Goal: Complete application form

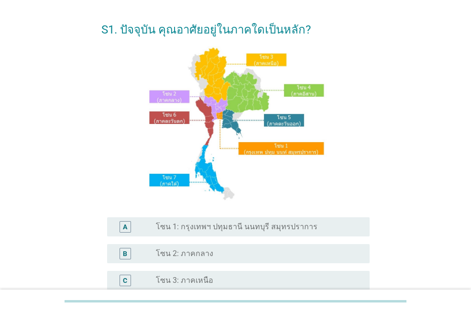
scroll to position [48, 0]
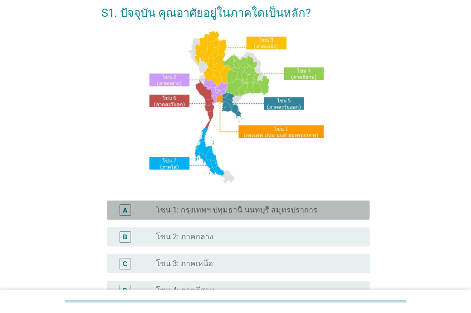
click at [239, 211] on label "โซน 1: กรุงเทพฯ ปทุมธานี นนทบุรี สมุทรปราการ" at bounding box center [237, 210] width 162 height 10
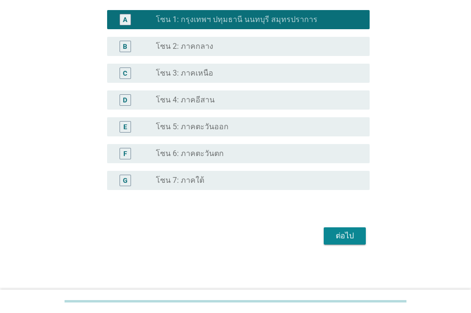
scroll to position [239, 0]
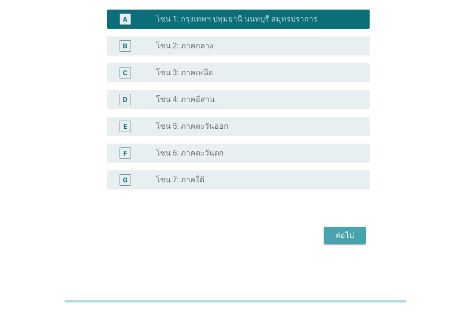
click at [333, 234] on div "ต่อไป" at bounding box center [345, 235] width 27 height 11
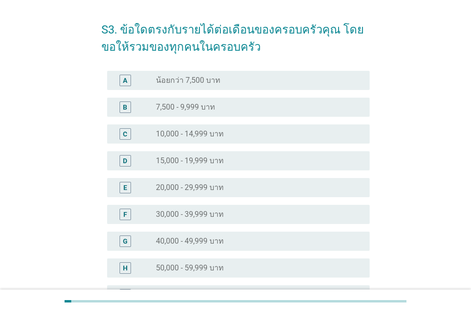
scroll to position [48, 0]
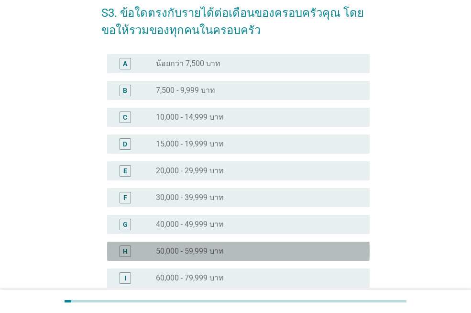
click at [218, 252] on label "50,000 - 59,999 บาท" at bounding box center [190, 251] width 68 height 10
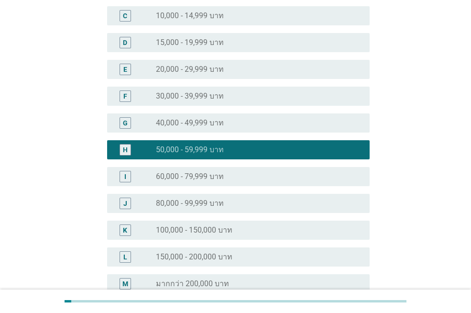
scroll to position [239, 0]
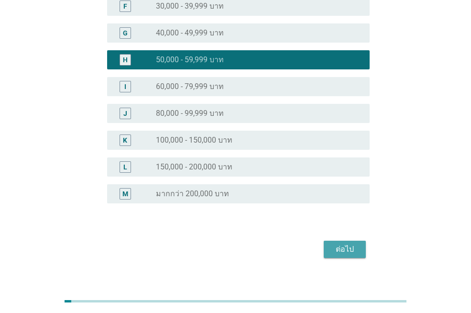
click at [338, 246] on div "ต่อไป" at bounding box center [345, 249] width 27 height 11
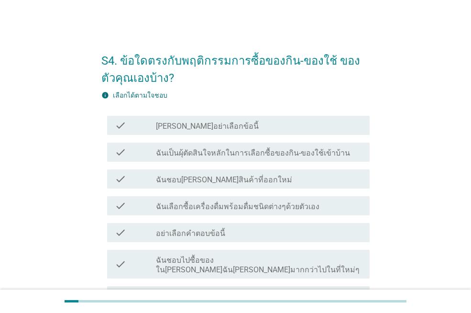
scroll to position [48, 0]
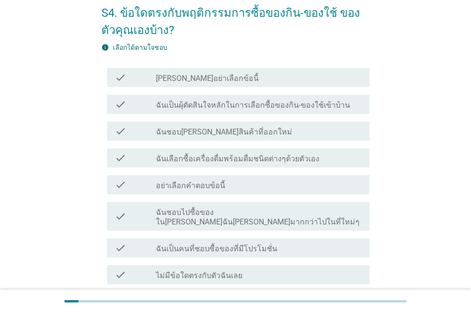
click at [290, 242] on div "check_box_outline_blank ฉันเป็นคนที่ชอบซื้อของที่มีโปรโมชั่น" at bounding box center [259, 247] width 206 height 11
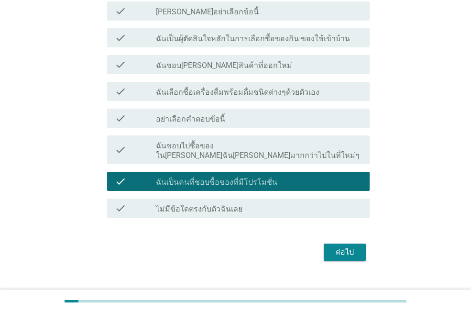
scroll to position [121, 0]
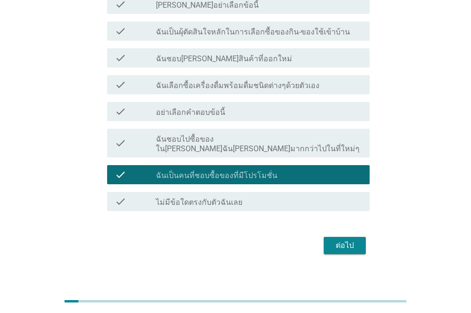
click at [345, 237] on button "ต่อไป" at bounding box center [345, 245] width 42 height 17
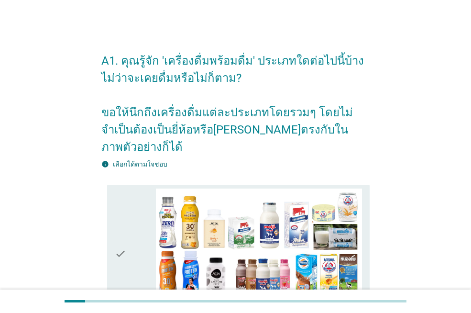
click at [139, 189] on div "check" at bounding box center [135, 254] width 41 height 131
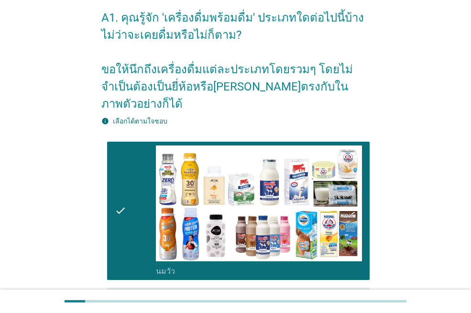
scroll to position [96, 0]
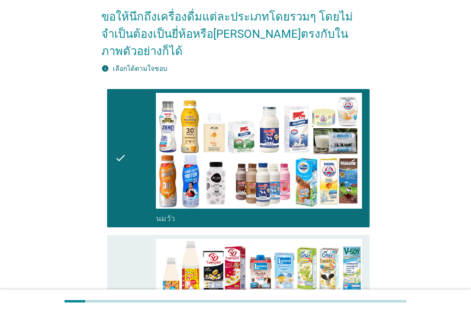
click at [127, 239] on div "check" at bounding box center [135, 304] width 41 height 131
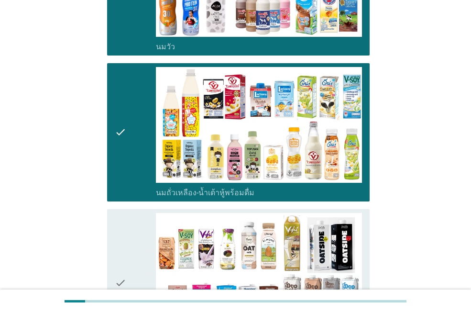
scroll to position [287, 0]
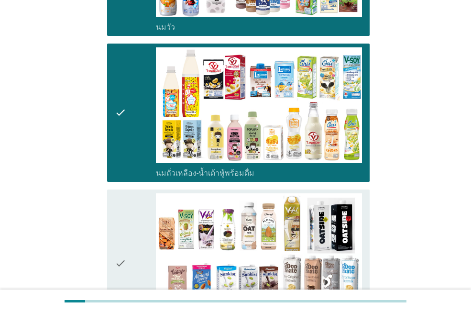
click at [135, 204] on div "check" at bounding box center [135, 263] width 41 height 140
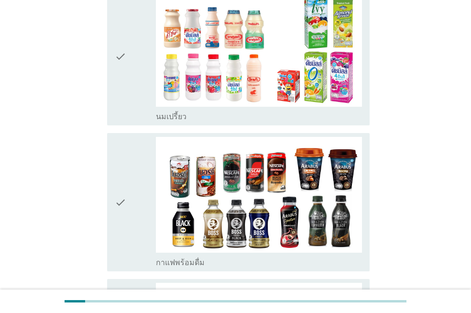
scroll to position [766, 0]
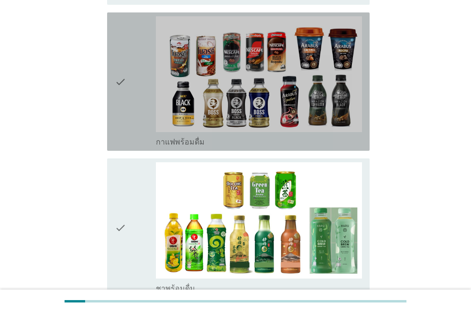
click at [123, 87] on icon "check" at bounding box center [120, 81] width 11 height 131
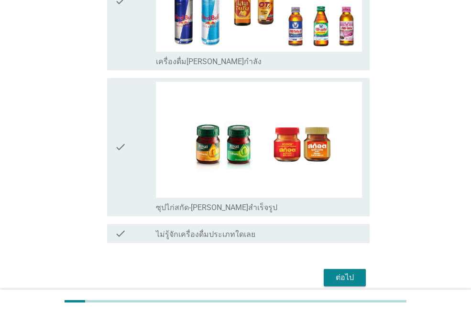
scroll to position [2029, 0]
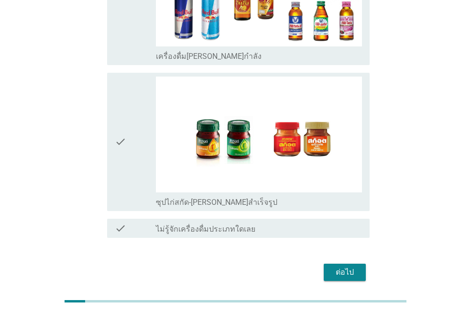
click at [343, 267] on div "ต่อไป" at bounding box center [345, 272] width 27 height 11
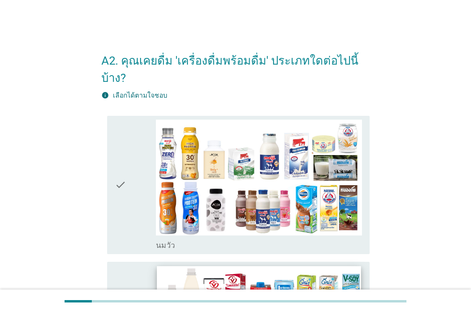
scroll to position [48, 0]
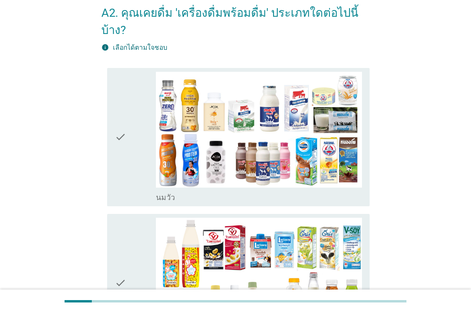
click at [117, 226] on icon "check" at bounding box center [120, 283] width 11 height 131
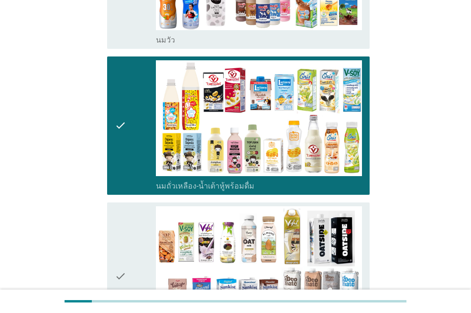
scroll to position [287, 0]
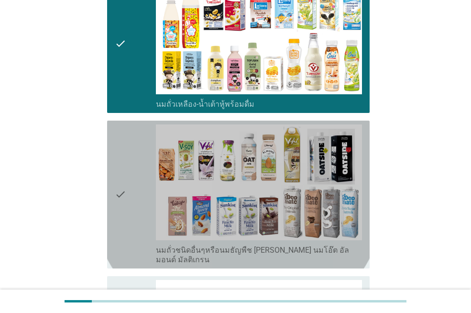
click at [128, 137] on div "check" at bounding box center [135, 194] width 41 height 140
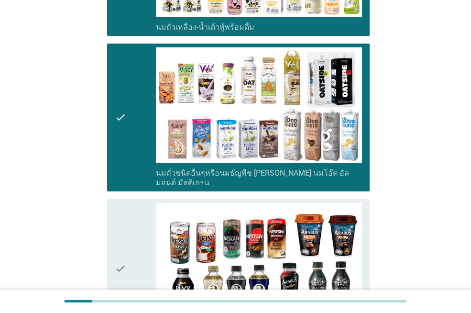
scroll to position [478, 0]
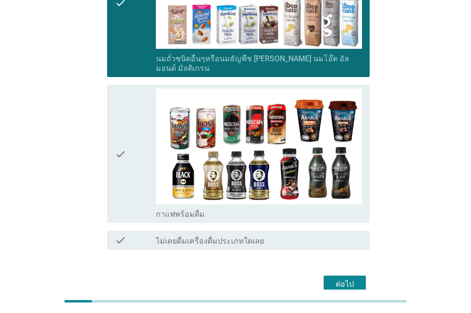
click at [128, 97] on div "check" at bounding box center [135, 154] width 41 height 131
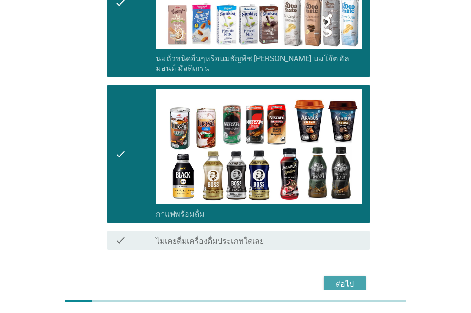
click at [338, 276] on button "ต่อไป" at bounding box center [345, 284] width 42 height 17
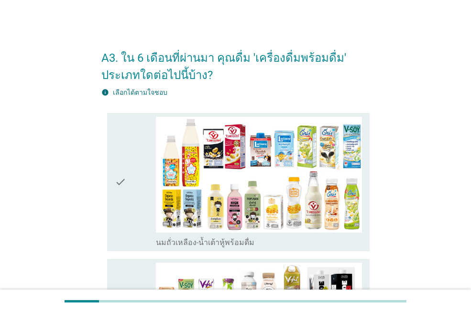
scroll to position [96, 0]
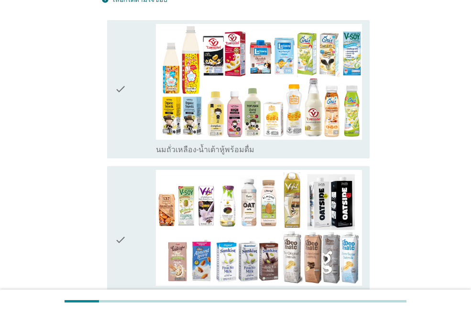
click at [134, 117] on div "check" at bounding box center [135, 89] width 41 height 131
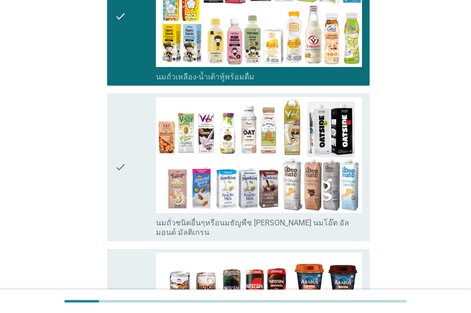
scroll to position [239, 0]
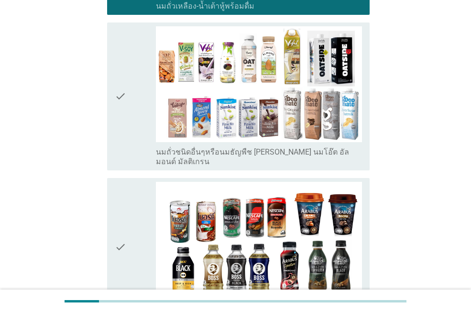
click at [128, 182] on div "check" at bounding box center [135, 247] width 41 height 131
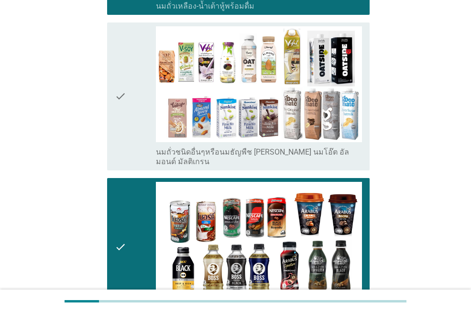
scroll to position [372, 0]
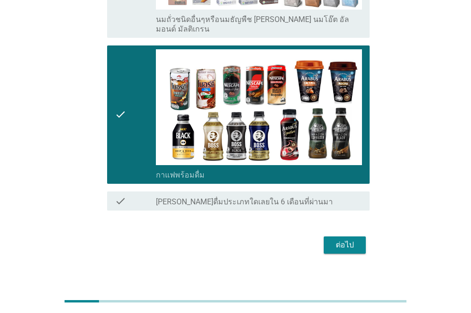
click at [328, 236] on button "ต่อไป" at bounding box center [345, 244] width 42 height 17
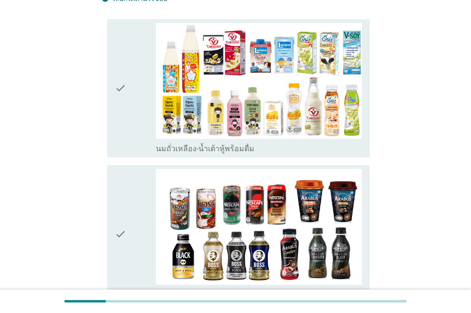
scroll to position [96, 0]
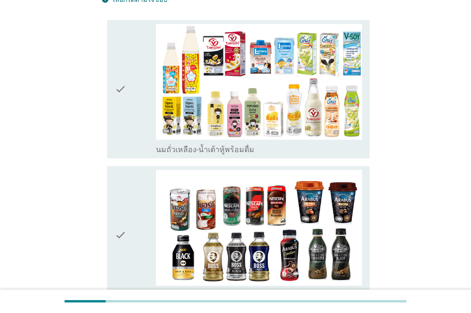
click at [137, 117] on div "check" at bounding box center [135, 89] width 41 height 131
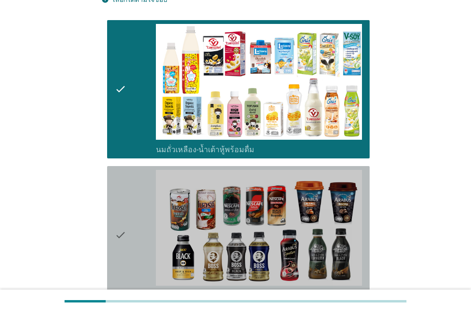
click at [141, 188] on div "check" at bounding box center [135, 235] width 41 height 131
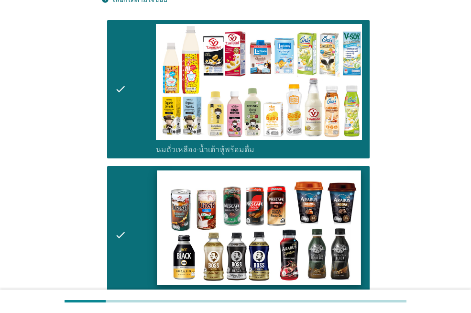
scroll to position [225, 0]
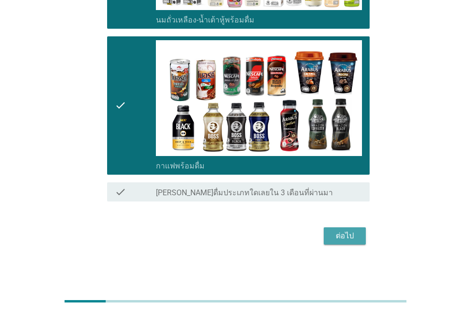
click at [352, 233] on div "ต่อไป" at bounding box center [345, 235] width 27 height 11
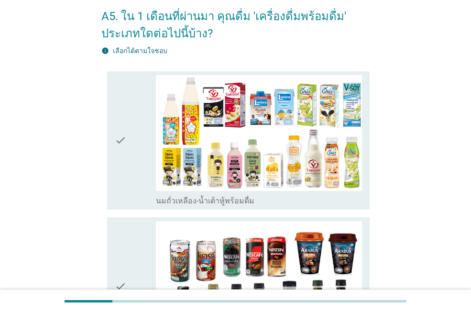
scroll to position [96, 0]
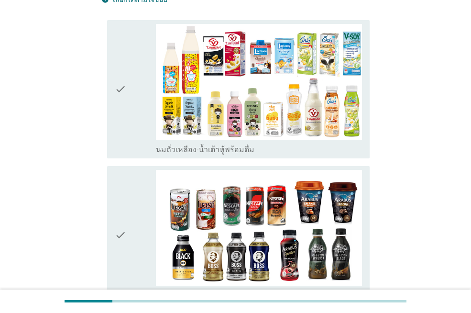
click at [138, 139] on div "check" at bounding box center [135, 89] width 41 height 131
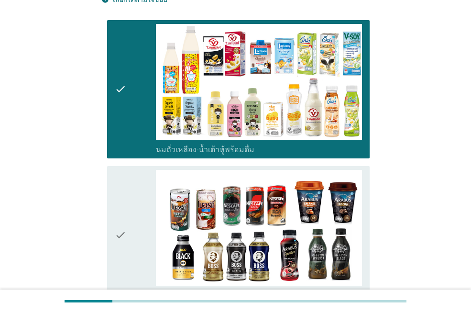
click at [134, 173] on div "check" at bounding box center [135, 235] width 41 height 131
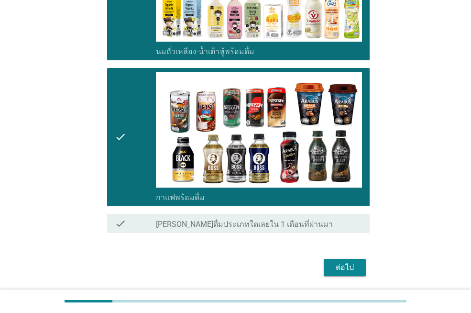
scroll to position [225, 0]
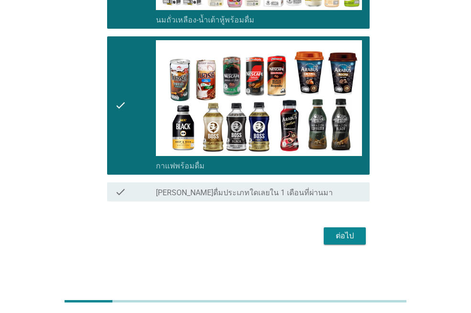
click at [337, 233] on div "ต่อไป" at bounding box center [345, 235] width 27 height 11
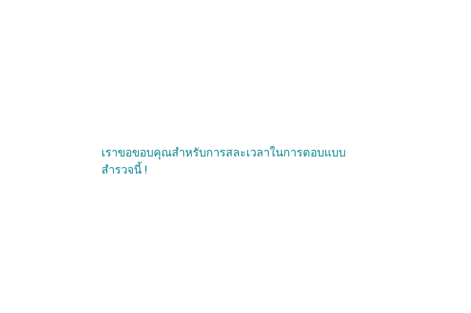
scroll to position [0, 0]
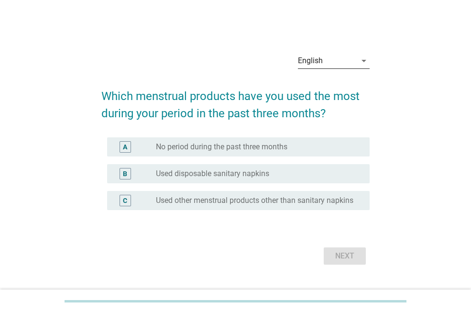
click at [368, 56] on icon "arrow_drop_down" at bounding box center [363, 60] width 11 height 11
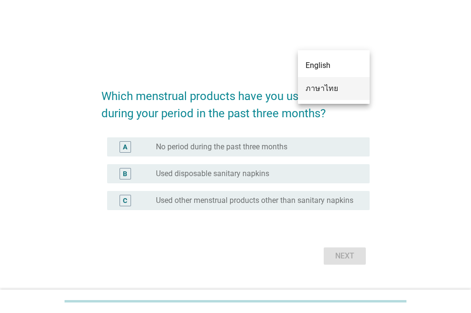
click at [339, 86] on div "ภาษาไทย" at bounding box center [334, 88] width 56 height 11
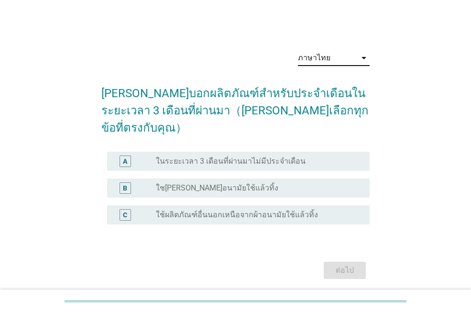
click at [151, 182] on div "B" at bounding box center [135, 187] width 41 height 11
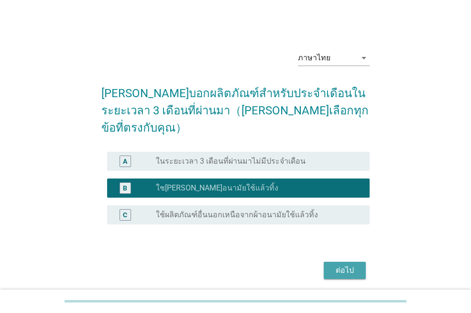
click at [341, 265] on div "ต่อไป" at bounding box center [345, 270] width 27 height 11
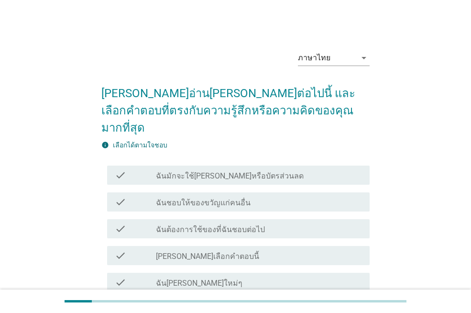
click at [233, 171] on label "ฉันมักจะใช้[PERSON_NAME]หรือบัตรส่วนลด" at bounding box center [230, 176] width 148 height 10
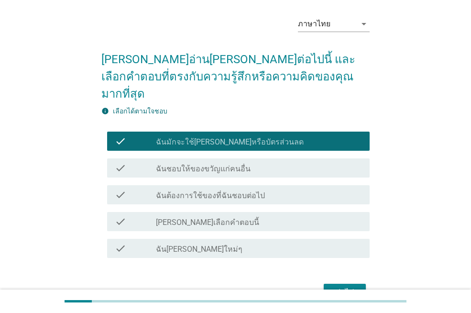
scroll to position [73, 0]
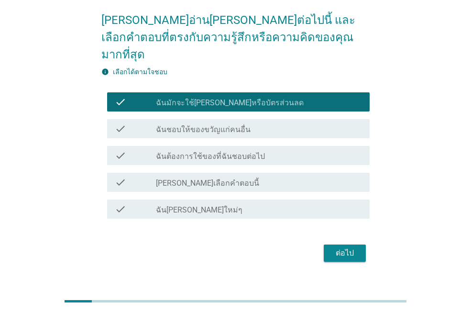
click at [344, 247] on div "ต่อไป" at bounding box center [345, 252] width 27 height 11
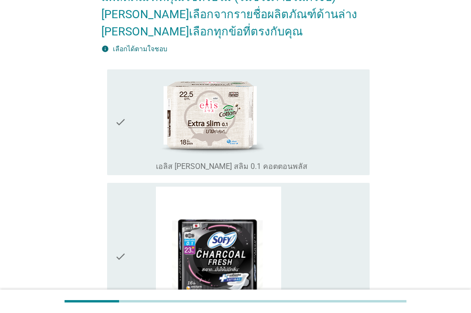
scroll to position [96, 0]
click at [314, 108] on div "check_box_outline_blank เอลิส [PERSON_NAME] สลิม 0.1 คอตตอนพลัส" at bounding box center [259, 123] width 206 height 98
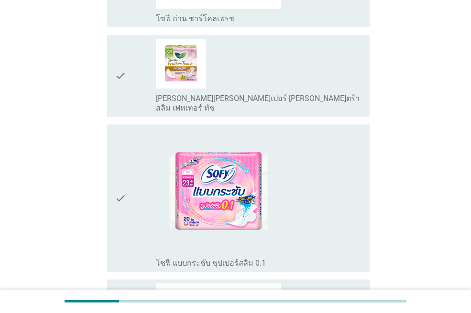
scroll to position [574, 0]
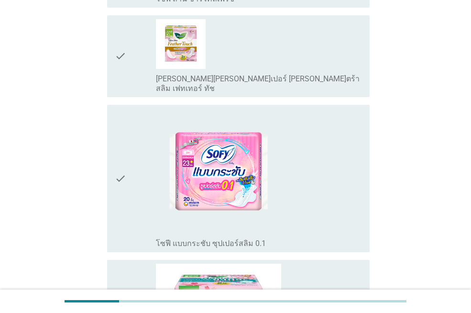
click at [318, 158] on div "check_box_outline_blank โซฟี แบบกระชับ ซุปเปอร์สลิม 0.1" at bounding box center [259, 179] width 206 height 140
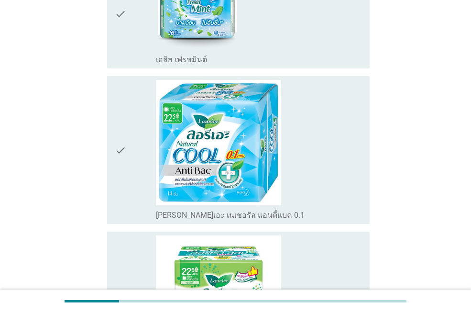
scroll to position [1196, 0]
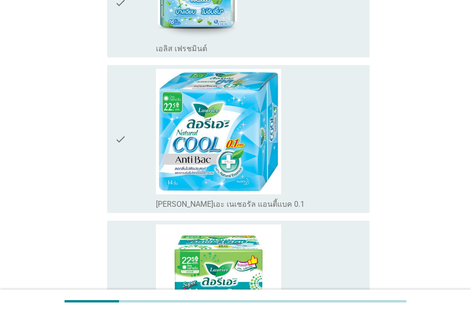
click at [319, 155] on div "check_box_outline_blank [PERSON_NAME]เอะ เนเชอรัล แอนตี้แบค 0.1" at bounding box center [259, 139] width 206 height 140
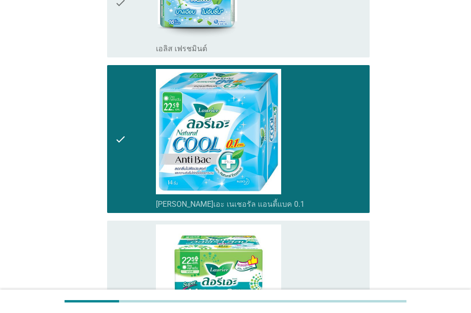
scroll to position [1380, 0]
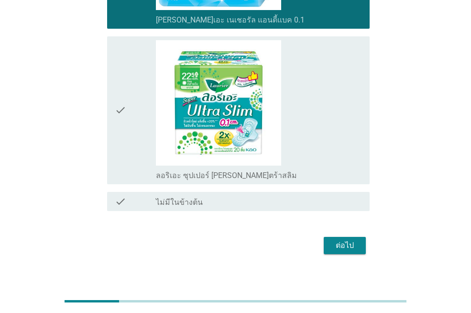
click at [343, 240] on div "ต่อไป" at bounding box center [345, 245] width 27 height 11
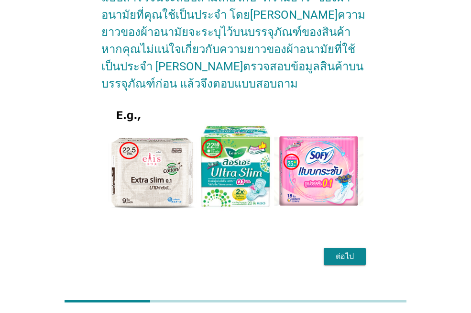
scroll to position [116, 0]
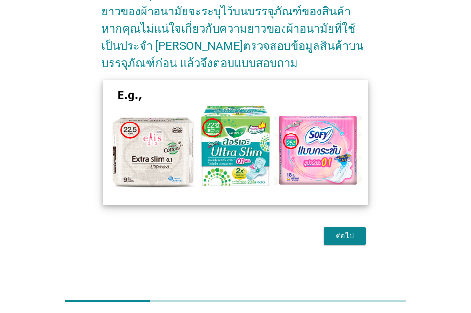
click at [314, 94] on img at bounding box center [236, 142] width 266 height 124
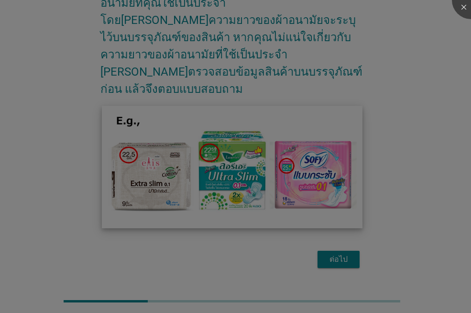
scroll to position [90, 0]
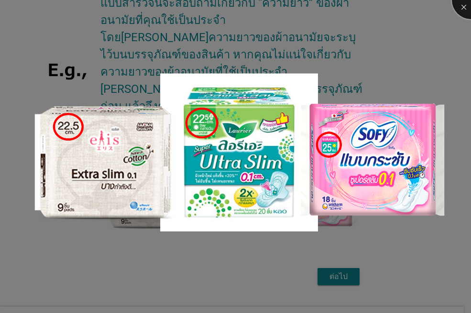
click at [466, 4] on div at bounding box center [471, 0] width 38 height 38
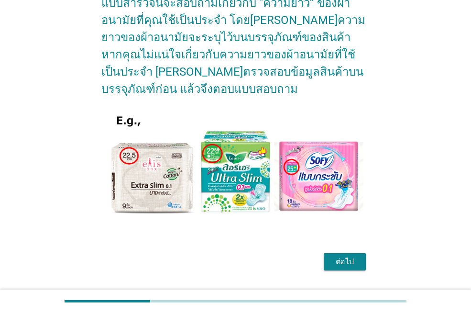
click at [356, 258] on div "ต่อไป" at bounding box center [345, 261] width 27 height 11
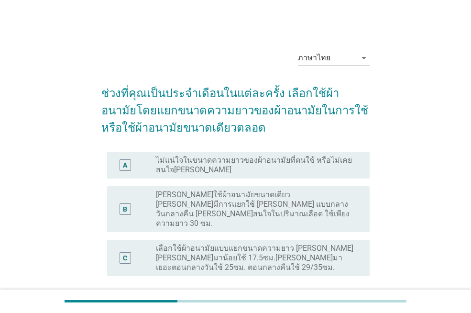
click at [271, 198] on label "[PERSON_NAME]ใช้ผ้าอนามัยขนาดเดียว [PERSON_NAME]มีการแยกใช้ [PERSON_NAME] แบบกล…" at bounding box center [255, 209] width 199 height 38
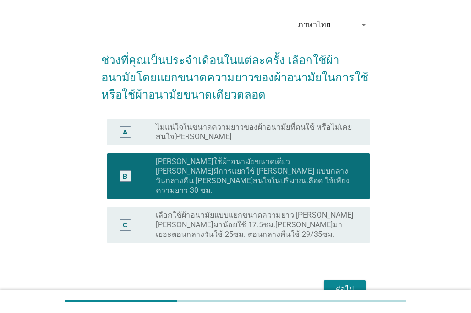
scroll to position [67, 0]
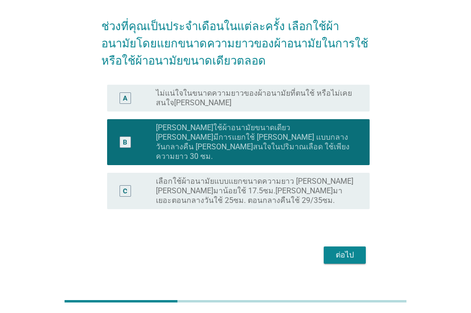
click at [303, 177] on label "เลือกใช้ผ้าอนามัยแบบแยกขนาดความยาว [PERSON_NAME] [PERSON_NAME]มาน้อยใช้ 17.5ซม.…" at bounding box center [255, 191] width 199 height 29
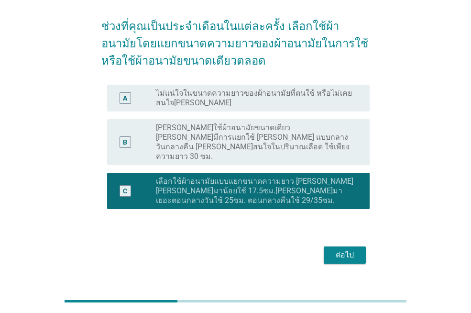
click at [352, 249] on div "ต่อไป" at bounding box center [345, 254] width 27 height 11
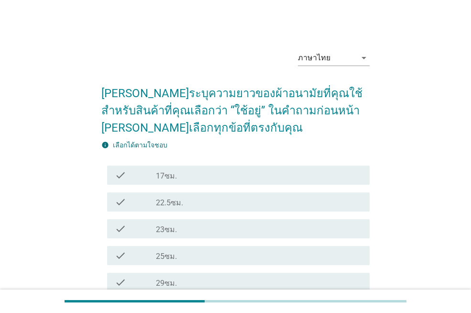
click at [222, 229] on div "check_box_outline_blank 23ซม." at bounding box center [259, 228] width 206 height 11
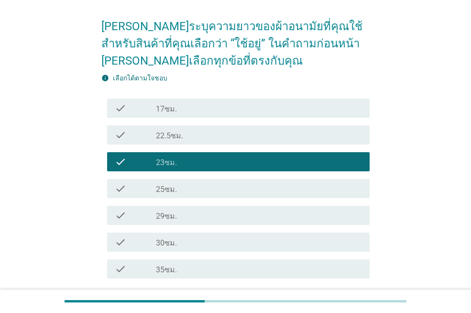
scroll to position [144, 0]
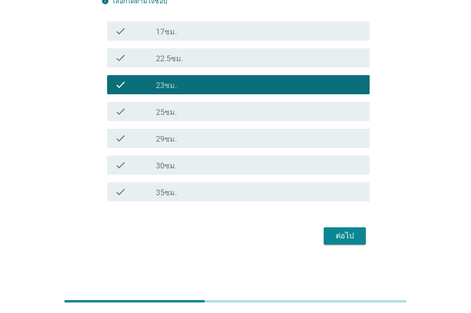
click at [355, 234] on div "ต่อไป" at bounding box center [345, 235] width 27 height 11
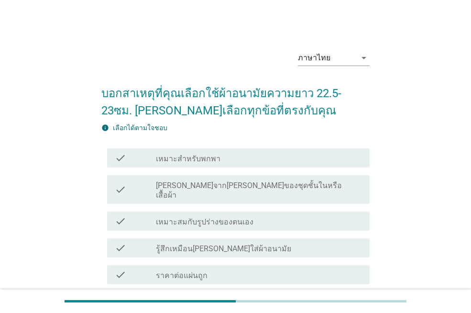
click at [317, 159] on div "check_box_outline_blank เหมาะสำหรับพกพา" at bounding box center [259, 157] width 206 height 11
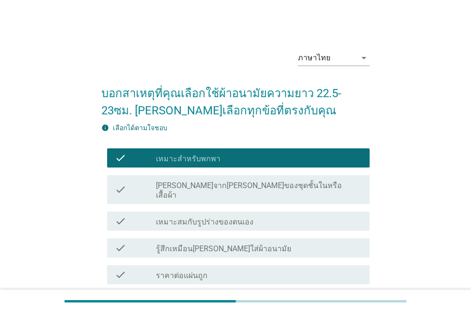
click at [292, 215] on div "check_box_outline_blank เหมาะสมกับรูปร่างของตนเอง" at bounding box center [259, 220] width 206 height 11
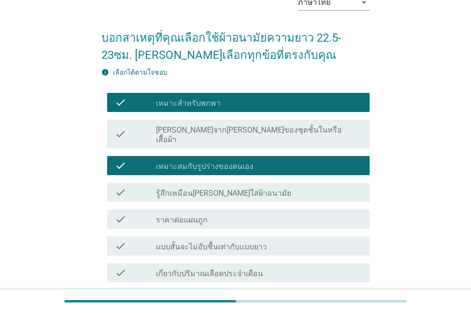
scroll to position [144, 0]
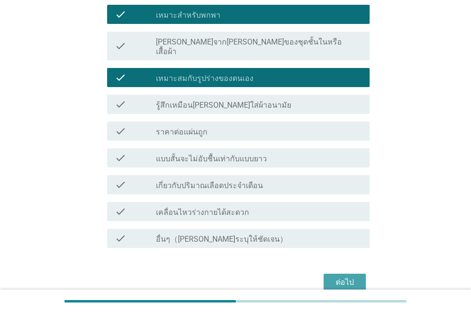
click at [358, 277] on div "ต่อไป" at bounding box center [345, 282] width 27 height 11
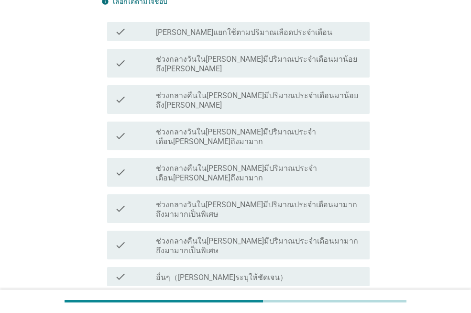
scroll to position [0, 0]
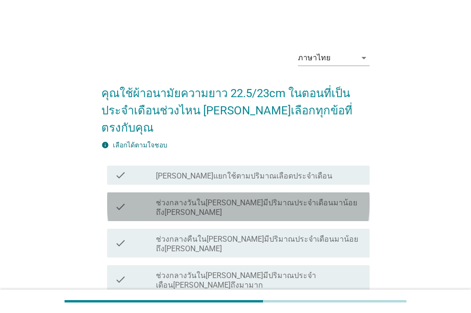
click at [321, 198] on label "ช่วงกลางวันใน[PERSON_NAME]มีปริมาณประจำเดือนมาน้อยถึง[PERSON_NAME]" at bounding box center [259, 207] width 206 height 19
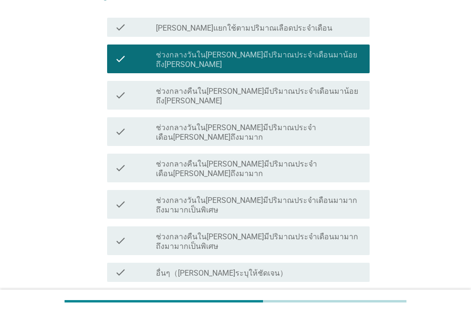
scroll to position [154, 0]
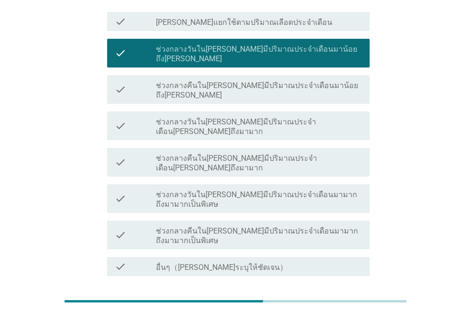
click at [356, 302] on button "ต่อไป" at bounding box center [345, 310] width 42 height 17
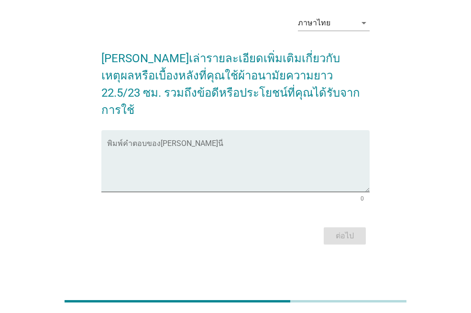
scroll to position [0, 0]
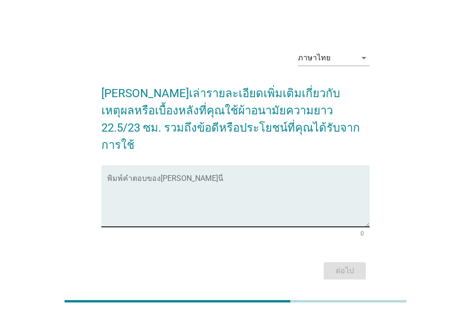
click at [303, 194] on textarea "พิมพ์คำตอบของคุณ ที่นี่" at bounding box center [238, 202] width 263 height 50
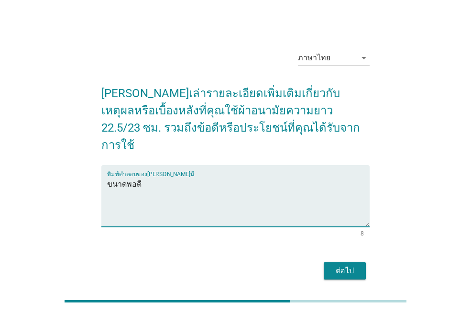
type textarea "ขนาดพอดี"
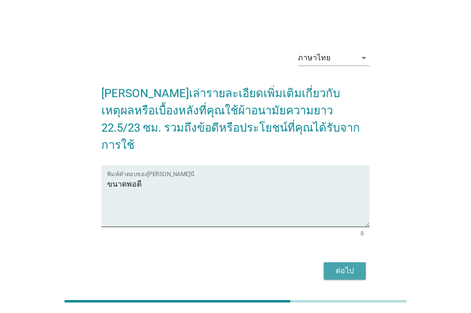
click at [361, 262] on button "ต่อไป" at bounding box center [345, 270] width 42 height 17
